Goal: Transaction & Acquisition: Book appointment/travel/reservation

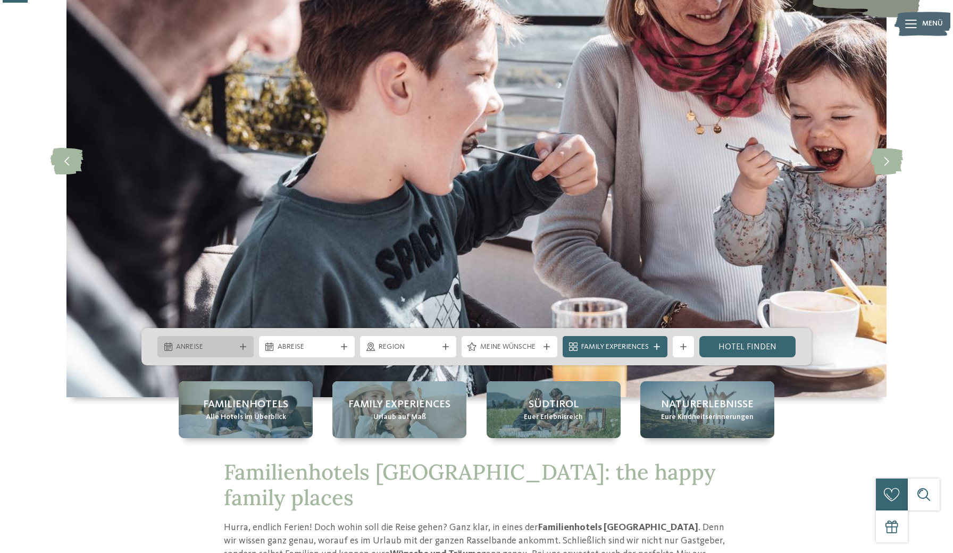
scroll to position [129, 0]
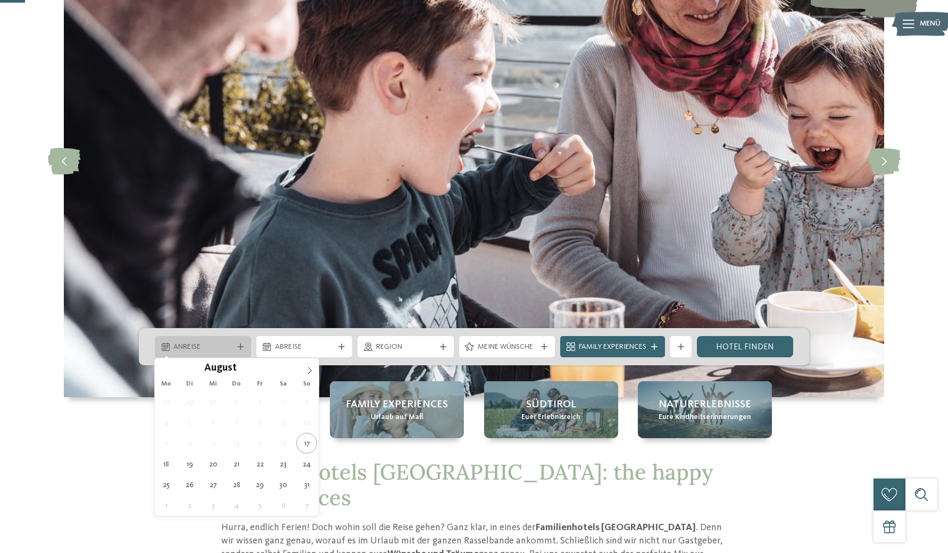
click at [237, 349] on icon at bounding box center [240, 346] width 6 height 6
type div "[DATE]"
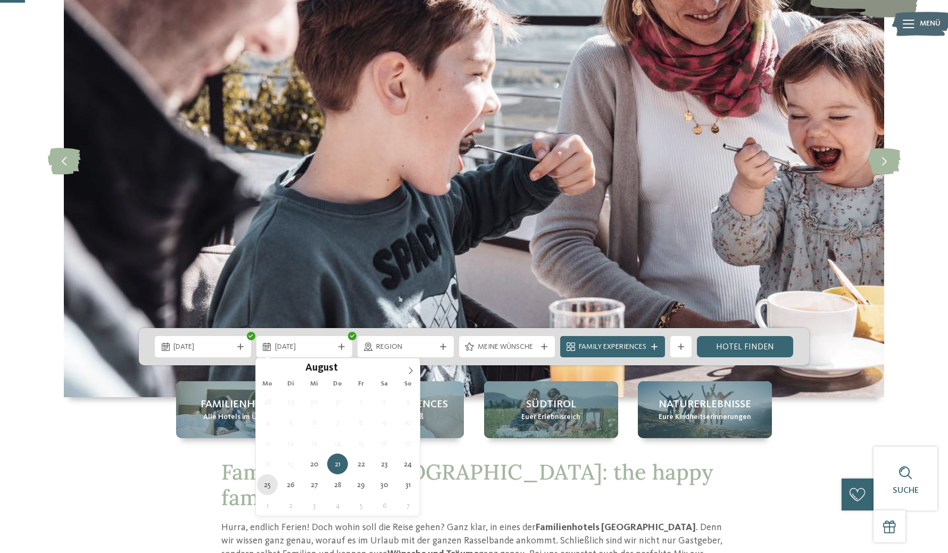
type div "[DATE]"
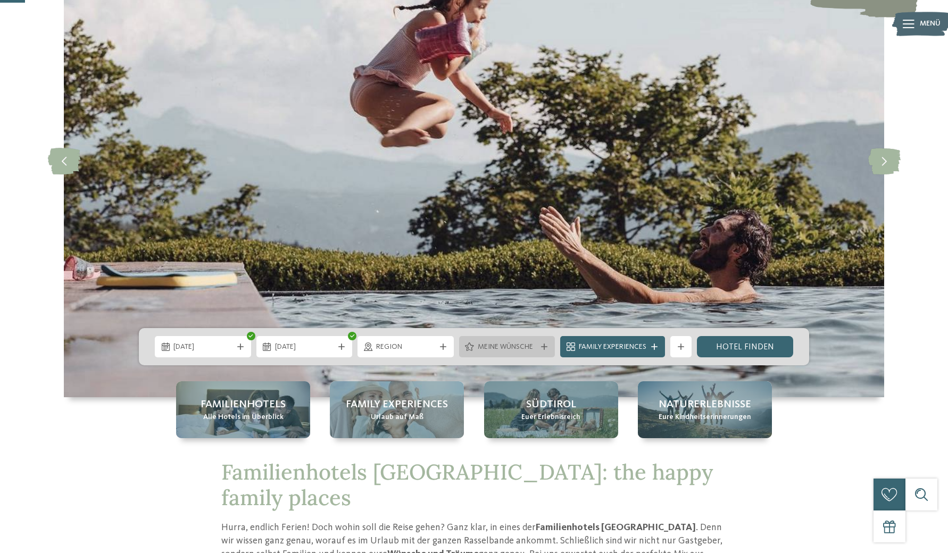
click at [529, 342] on span "Meine Wünsche" at bounding box center [506, 347] width 59 height 11
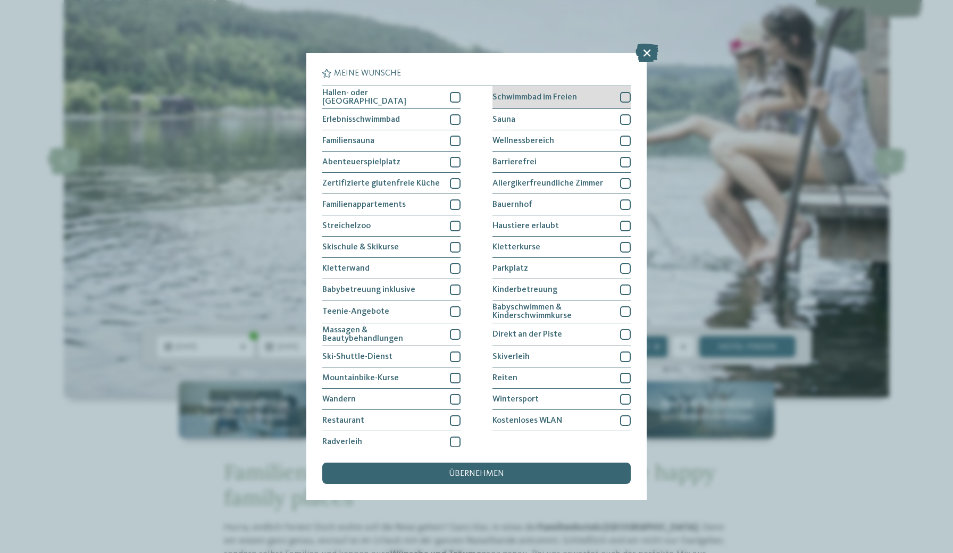
click at [601, 99] on div "Schwimmbad im Freien" at bounding box center [561, 97] width 138 height 23
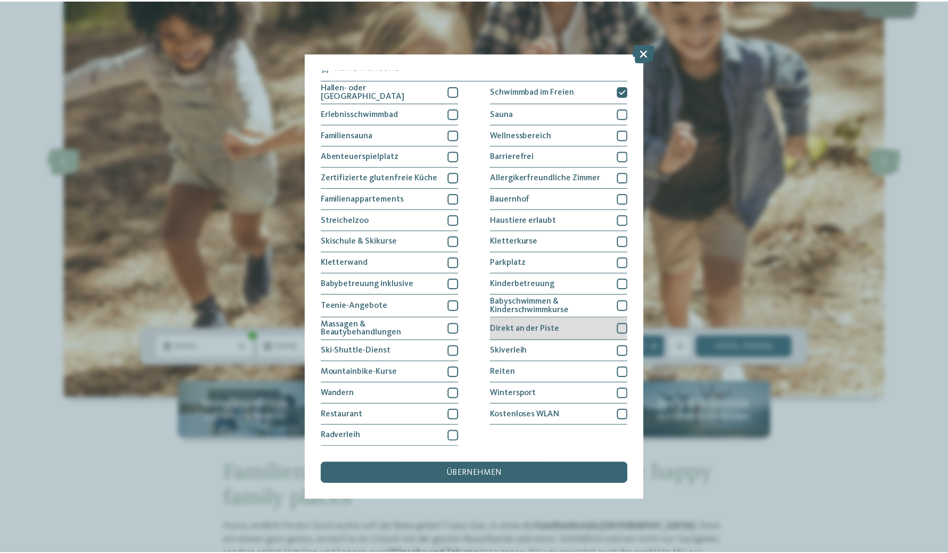
scroll to position [111, 0]
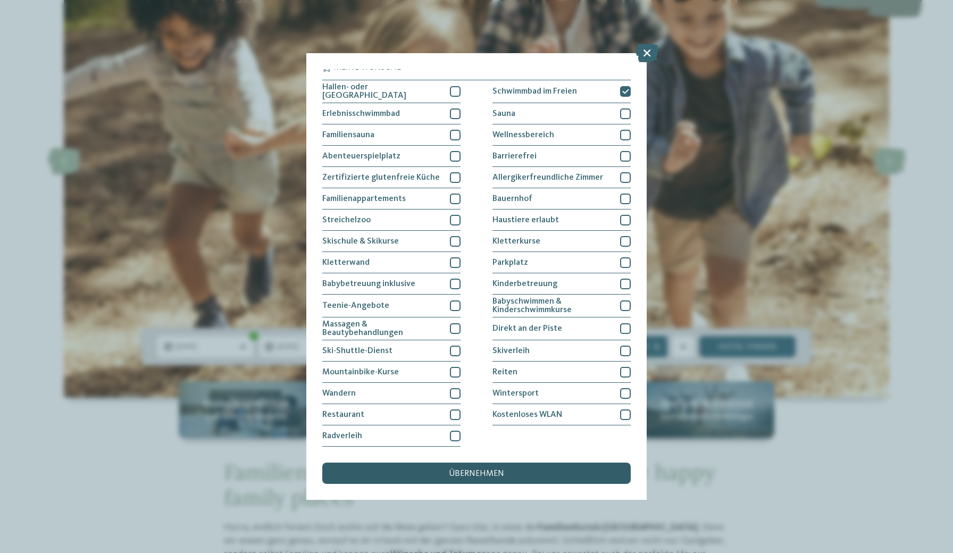
click at [474, 463] on div "übernehmen" at bounding box center [476, 473] width 308 height 21
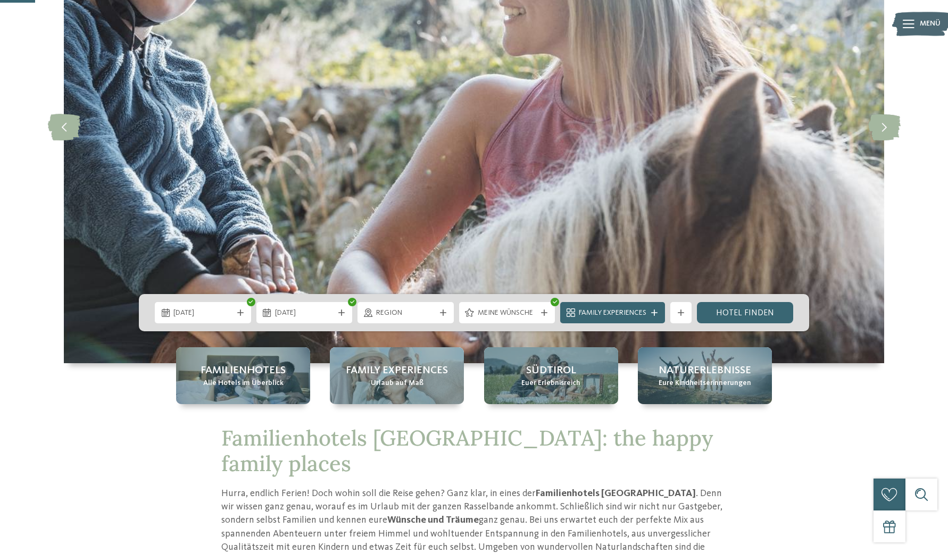
scroll to position [181, 0]
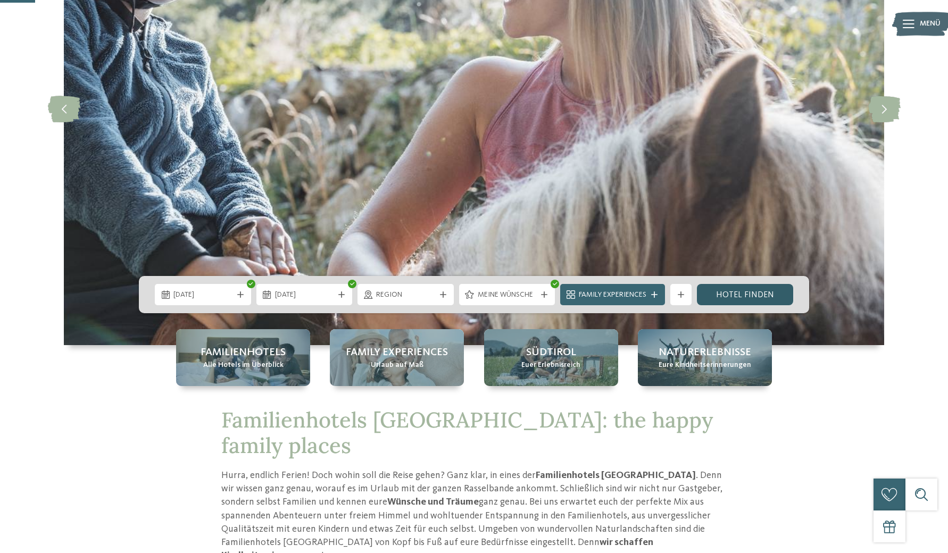
click at [735, 294] on link "Hotel finden" at bounding box center [745, 294] width 96 height 21
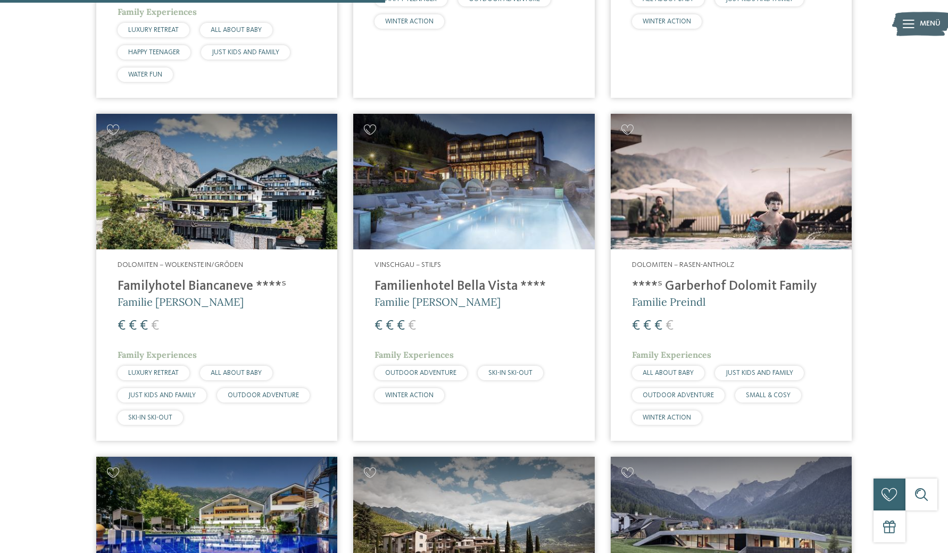
scroll to position [1030, 0]
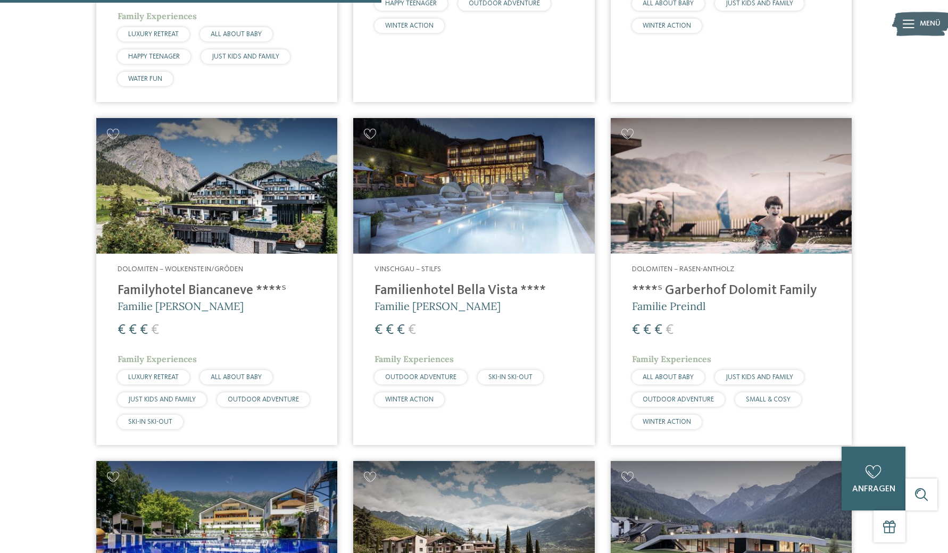
click at [492, 203] on img at bounding box center [473, 186] width 241 height 136
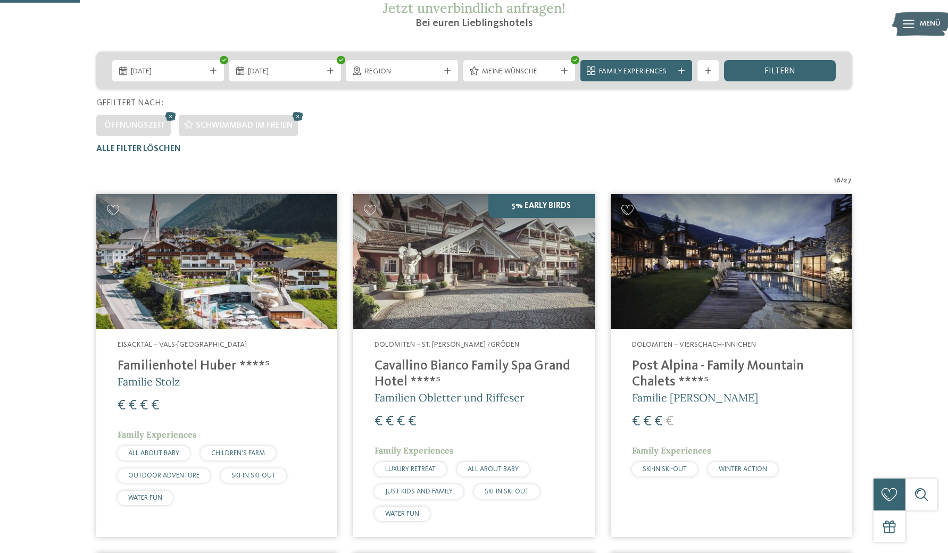
scroll to position [223, 0]
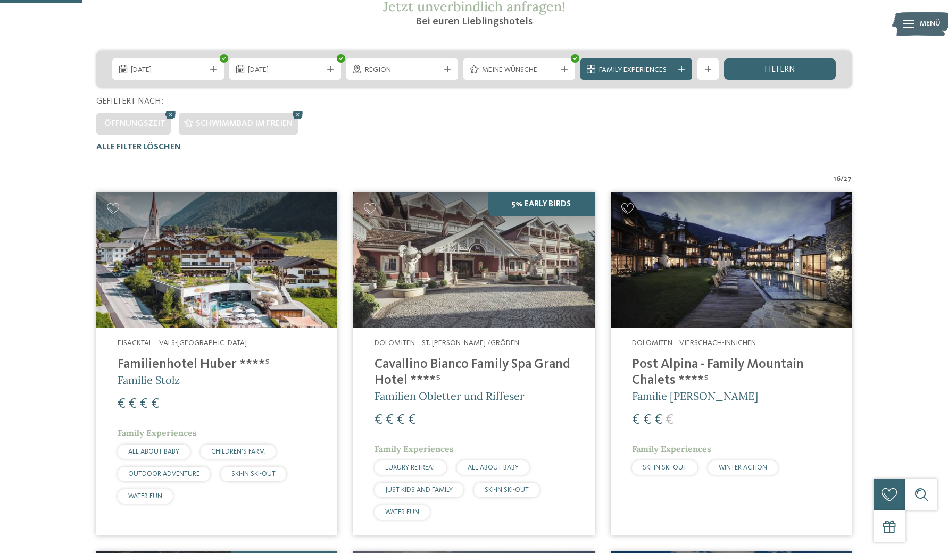
click at [207, 364] on h4 "Familienhotel Huber ****ˢ" at bounding box center [217, 365] width 198 height 16
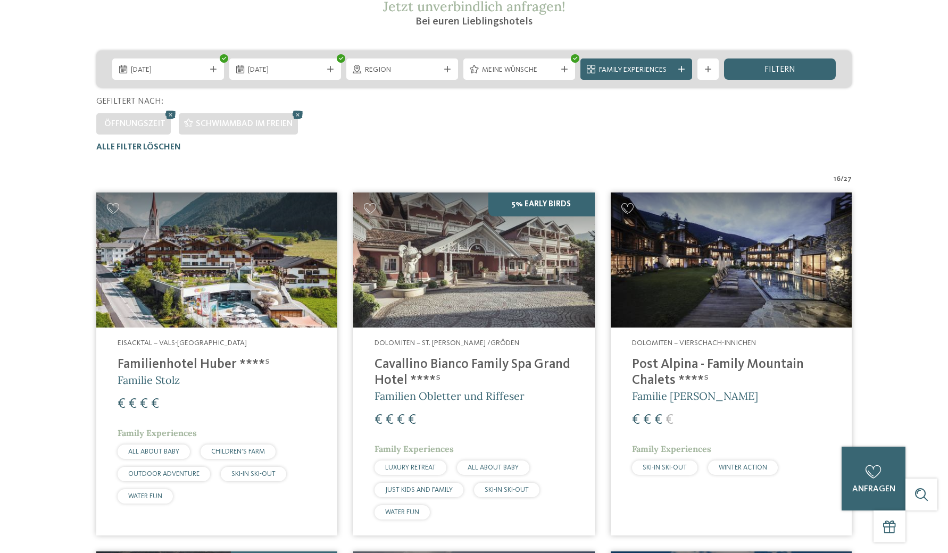
scroll to position [0, 0]
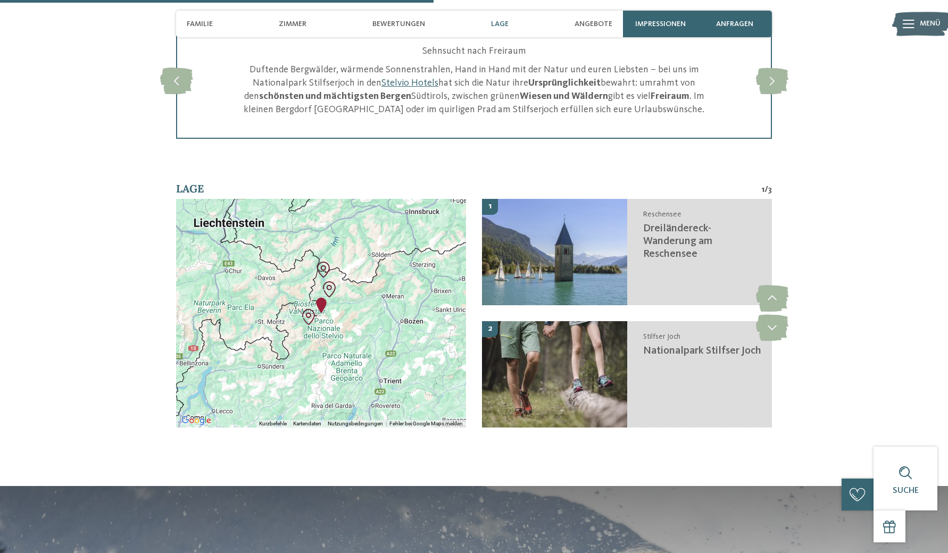
scroll to position [1442, 0]
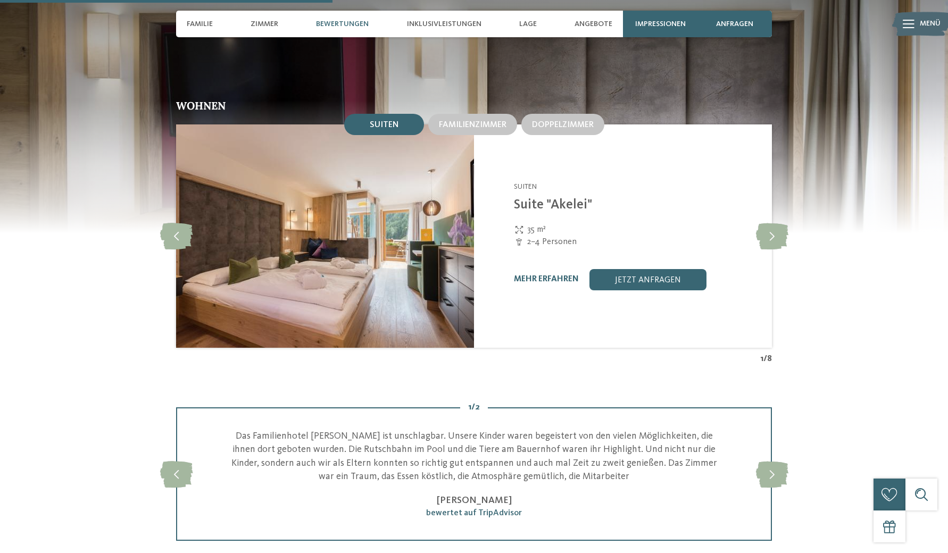
scroll to position [1278, 0]
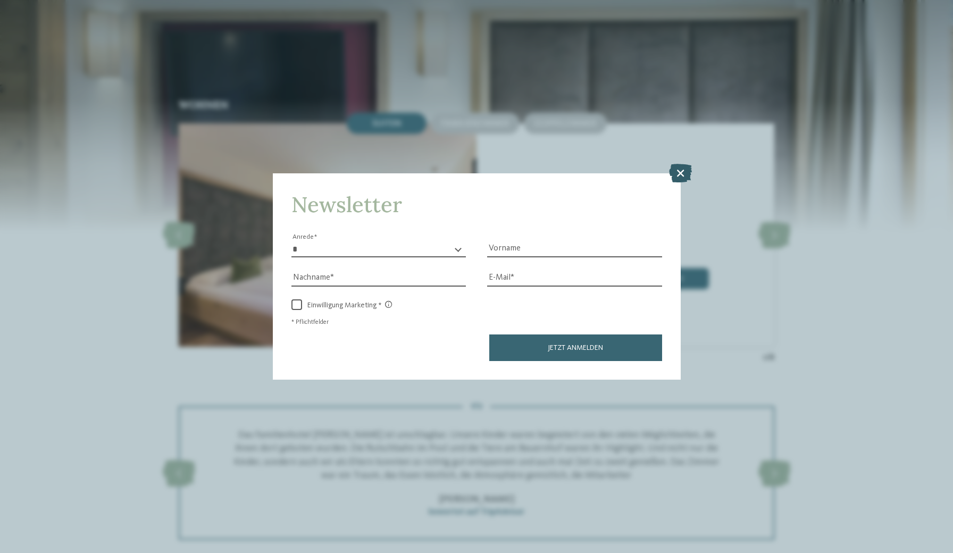
click at [681, 163] on icon at bounding box center [680, 172] width 23 height 19
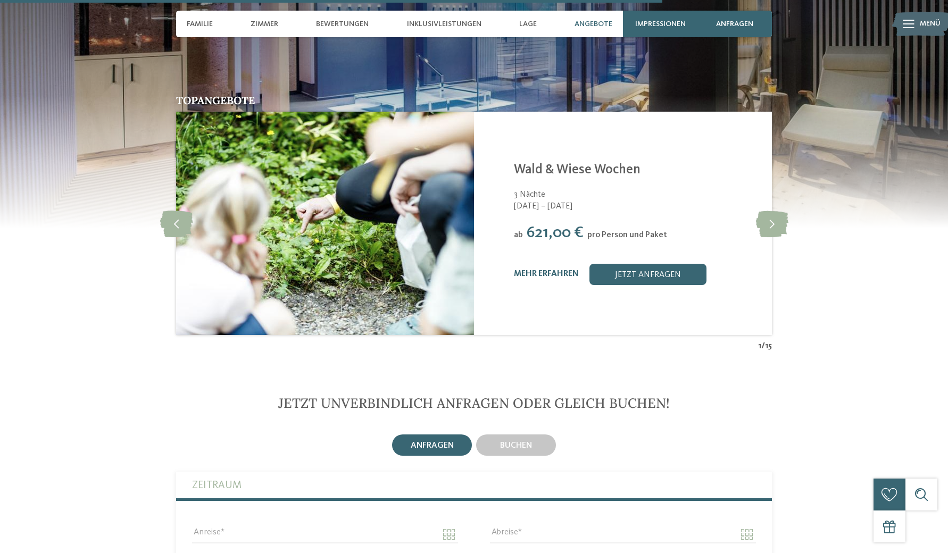
scroll to position [2542, 0]
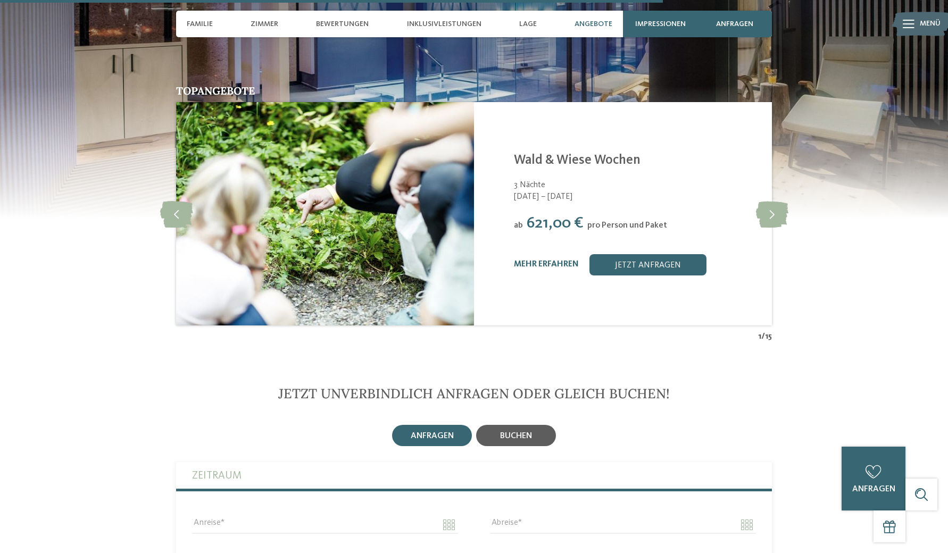
click at [515, 432] on span "buchen" at bounding box center [516, 436] width 32 height 9
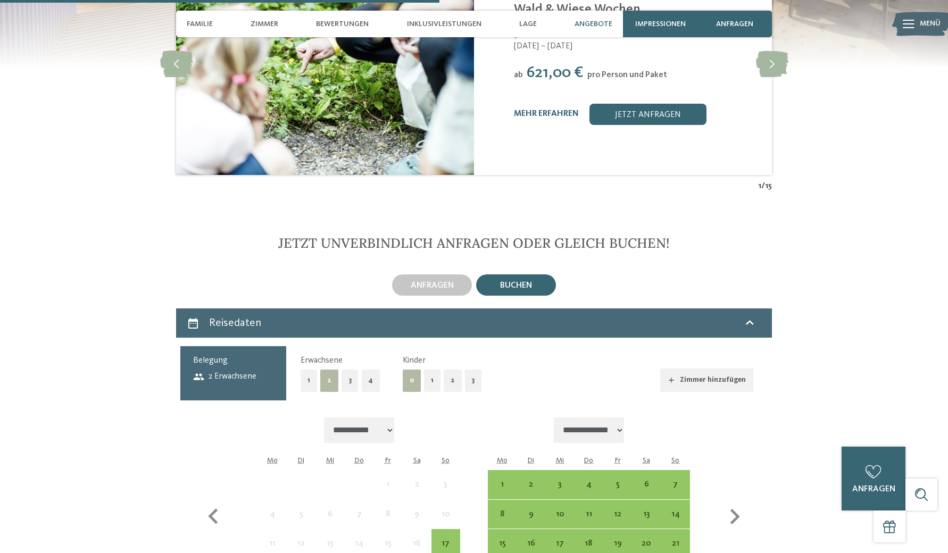
scroll to position [2693, 0]
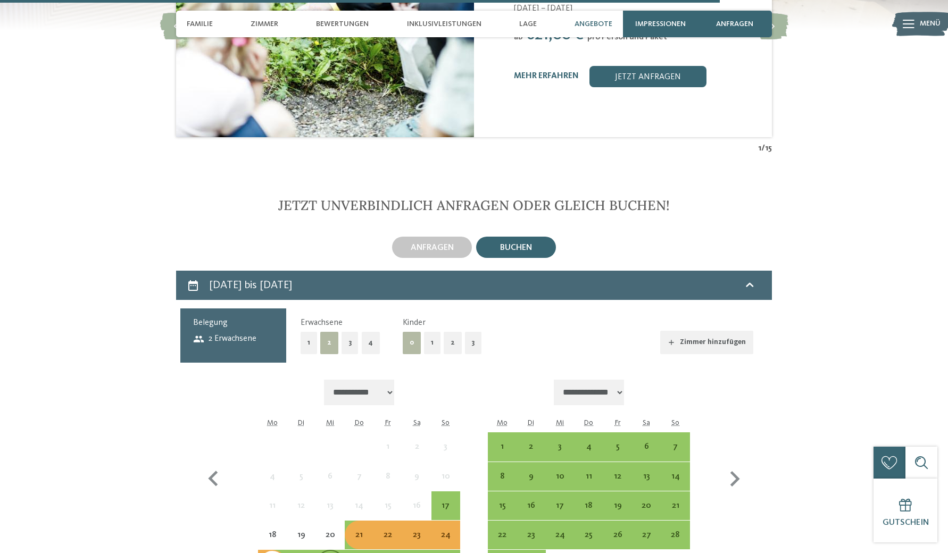
scroll to position [2738, 0]
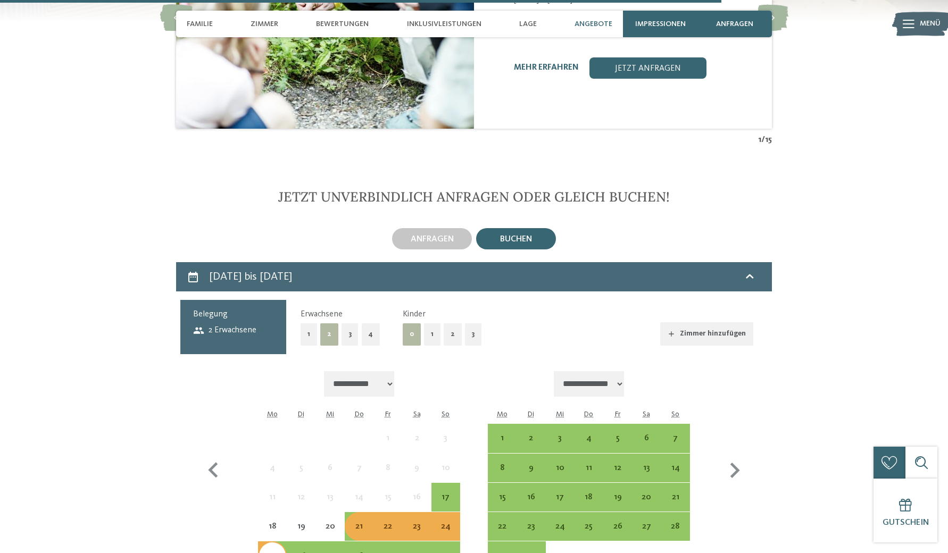
click at [449, 323] on button "2" at bounding box center [452, 334] width 18 height 22
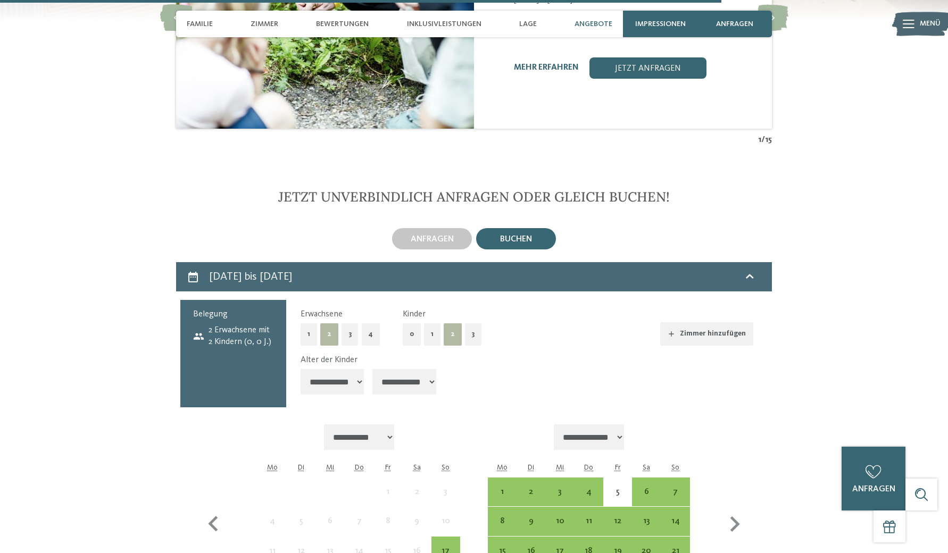
select select "*"
select select "**"
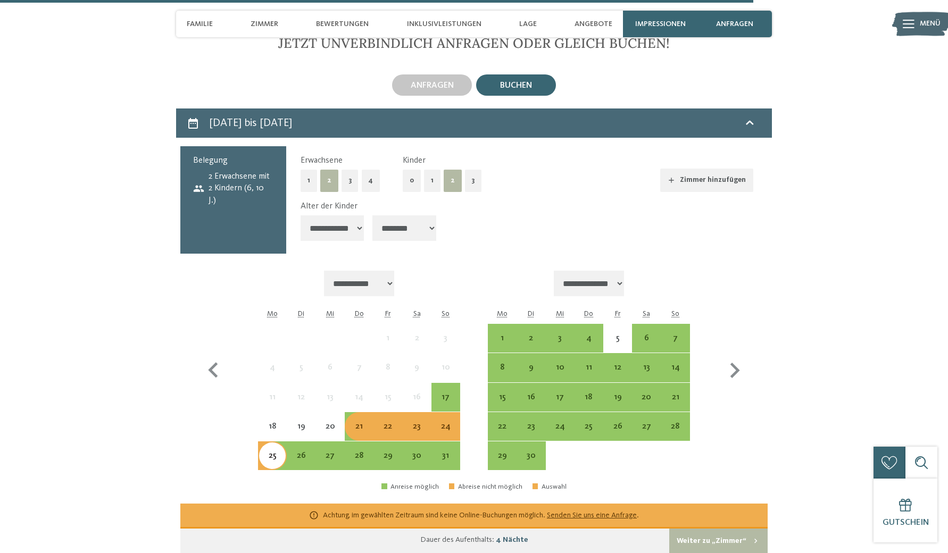
scroll to position [2896, 0]
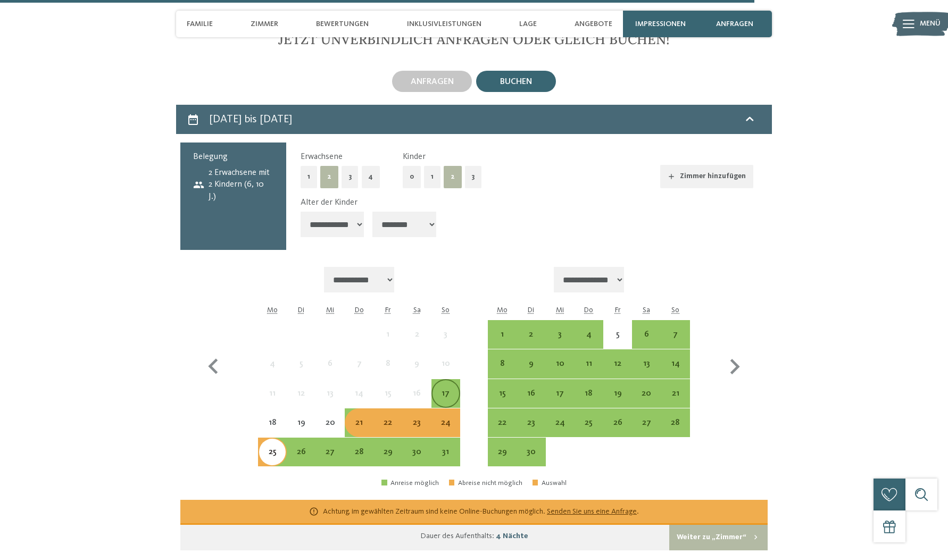
click at [446, 389] on div "17" at bounding box center [445, 402] width 27 height 27
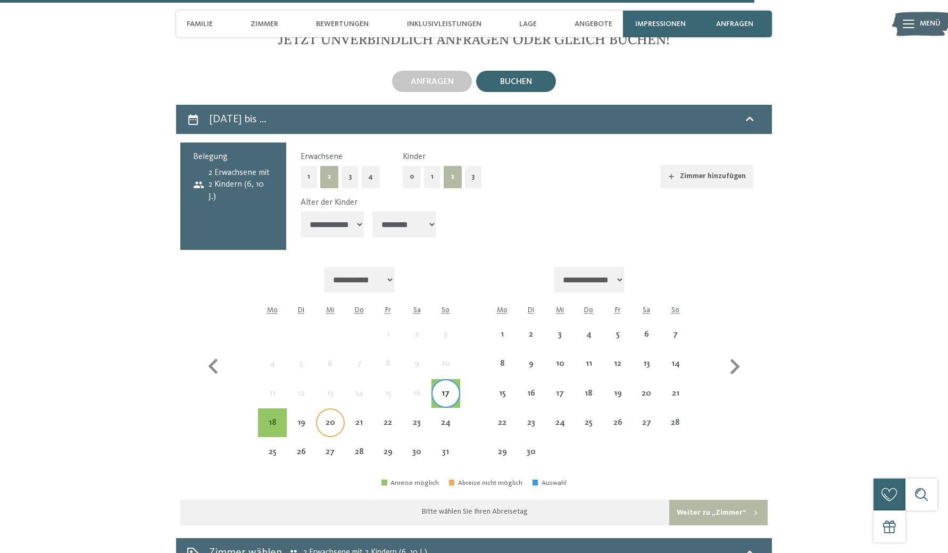
click at [329, 418] on div "20" at bounding box center [330, 431] width 27 height 27
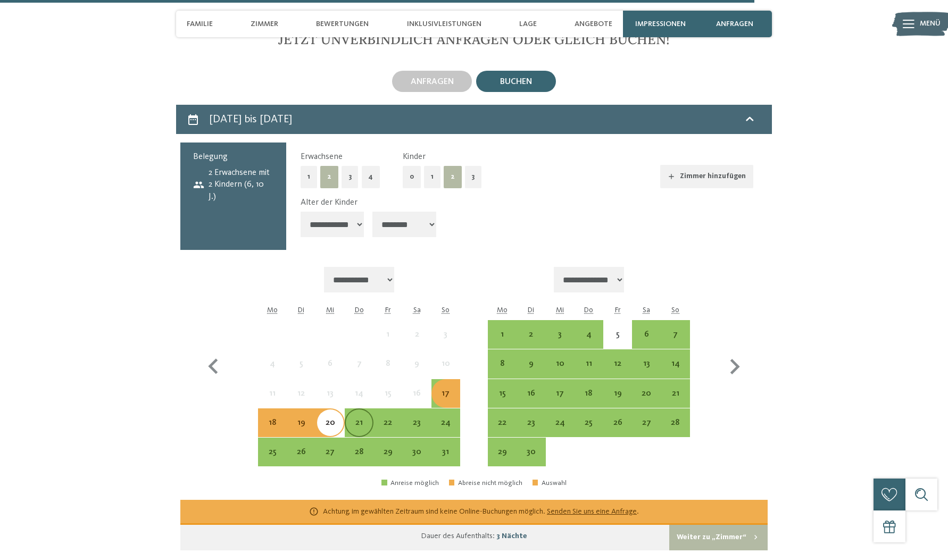
click at [359, 418] on div "21" at bounding box center [359, 431] width 27 height 27
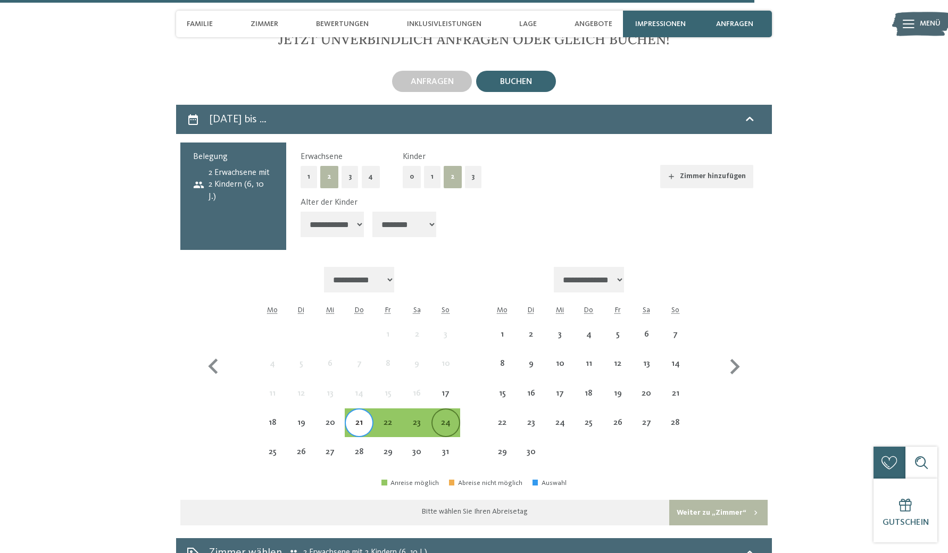
click at [445, 418] on div "24" at bounding box center [445, 431] width 27 height 27
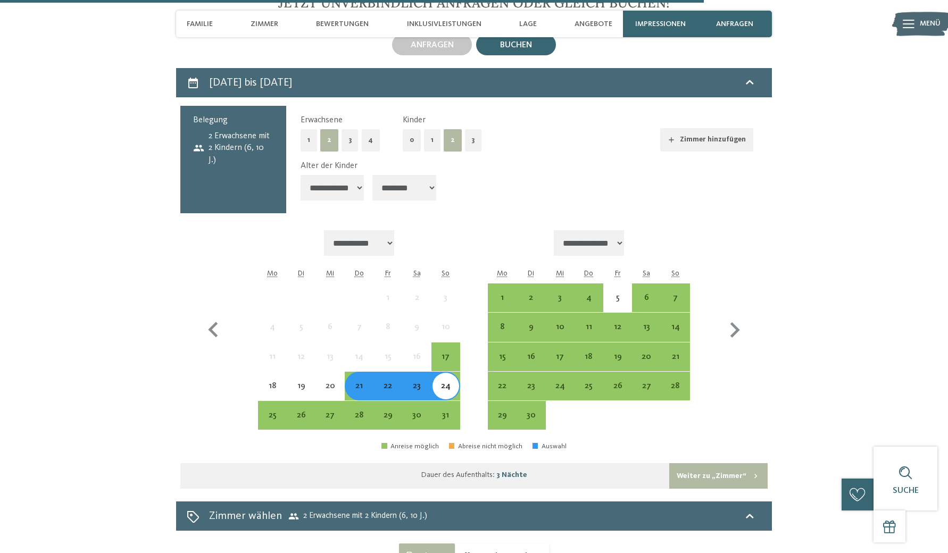
scroll to position [2927, 0]
